Goal: Find specific page/section: Find specific page/section

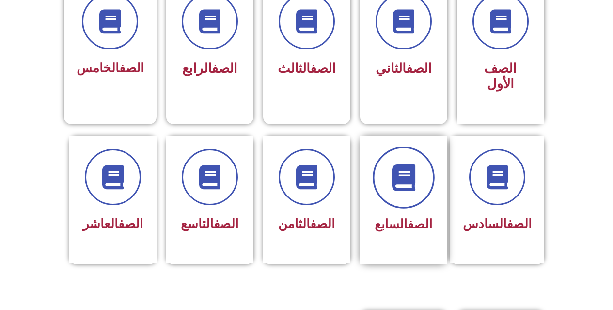
scroll to position [291, 0]
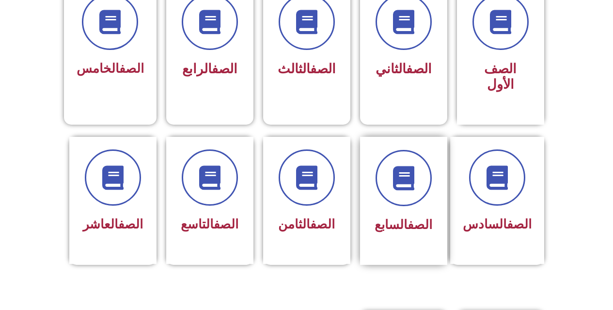
click at [425, 217] on link "الصف" at bounding box center [419, 224] width 25 height 15
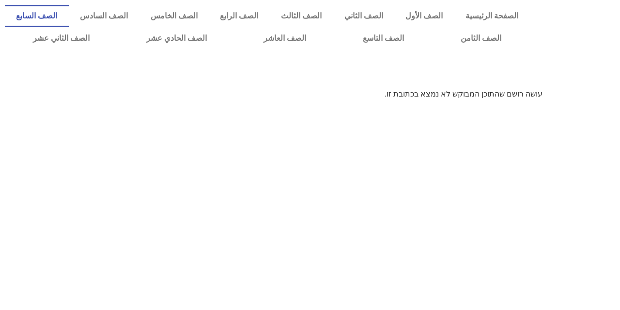
click at [69, 18] on link "الصف السابع" at bounding box center [37, 16] width 64 height 22
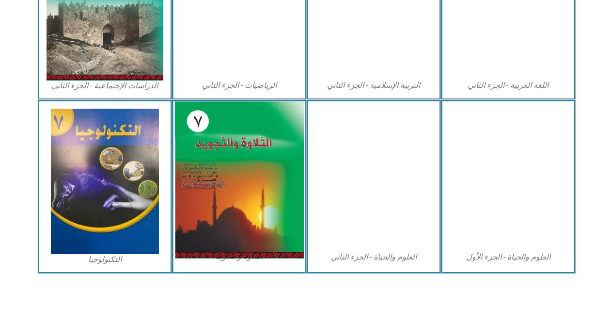
scroll to position [555, 0]
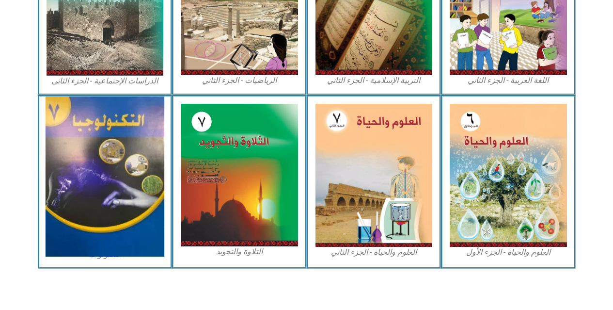
click at [99, 176] on img at bounding box center [105, 176] width 119 height 160
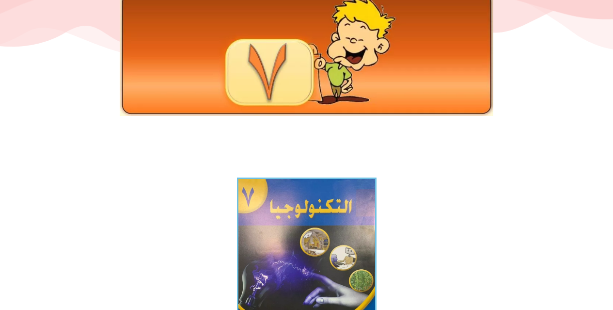
scroll to position [291, 0]
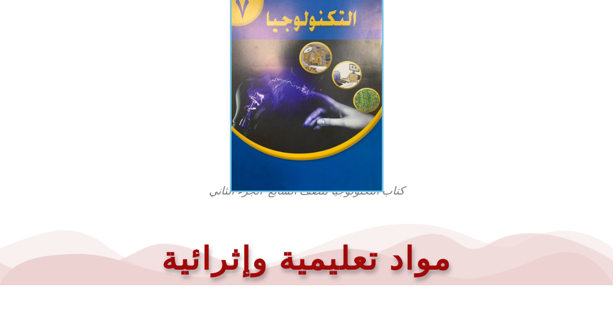
click at [292, 143] on img at bounding box center [307, 89] width 154 height 205
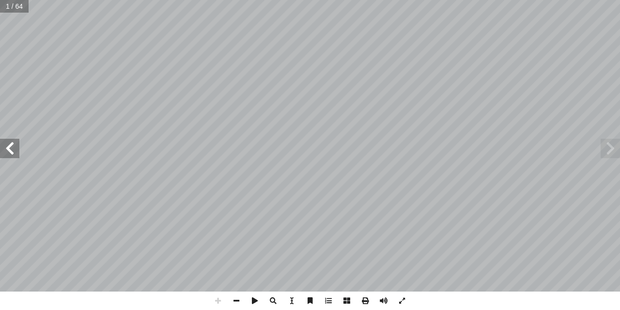
click at [6, 155] on span at bounding box center [9, 148] width 19 height 19
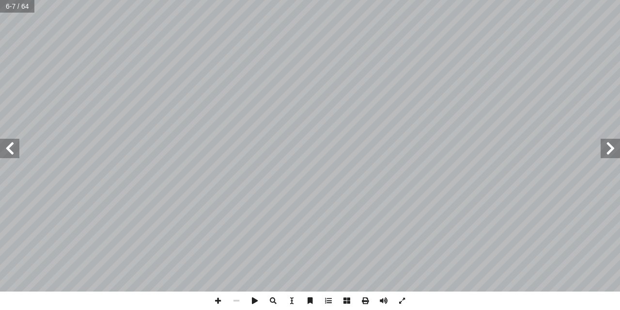
click at [2, 156] on span at bounding box center [9, 148] width 19 height 19
click at [6, 157] on span at bounding box center [9, 148] width 19 height 19
click at [4, 140] on span at bounding box center [9, 148] width 19 height 19
click at [0, 145] on span at bounding box center [9, 148] width 19 height 19
click at [0, 146] on span at bounding box center [9, 148] width 19 height 19
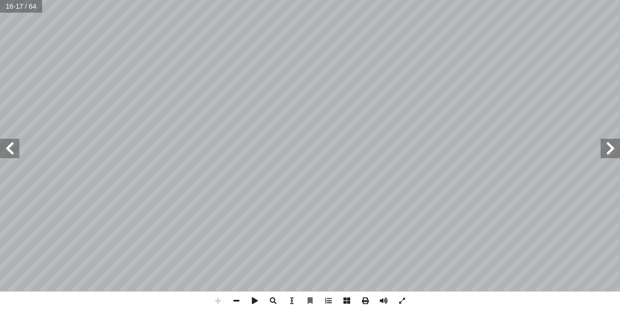
click at [619, 144] on span at bounding box center [610, 148] width 19 height 19
click at [0, 157] on span at bounding box center [9, 148] width 19 height 19
click at [201, 88] on html "الصفحة الرئيسية الصف الأول الصف الثاني الصف الثالث الصف الرابع الصف الخامس الصف…" at bounding box center [310, 44] width 620 height 88
